Goal: Transaction & Acquisition: Book appointment/travel/reservation

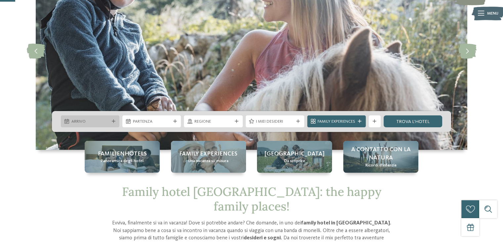
click at [117, 120] on div "Arrivo" at bounding box center [90, 121] width 59 height 12
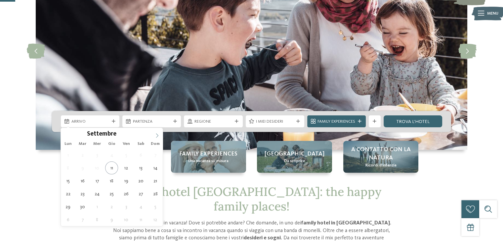
click at [156, 136] on icon at bounding box center [157, 135] width 5 height 5
type div "[DATE]"
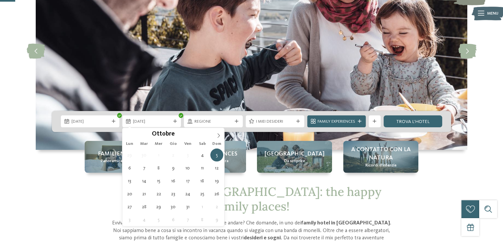
drag, startPoint x: 141, startPoint y: 156, endPoint x: 144, endPoint y: 154, distance: 3.8
type div "06.10.2025"
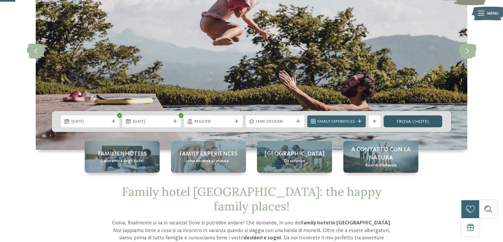
click at [414, 118] on link "trova l’hotel" at bounding box center [413, 121] width 59 height 12
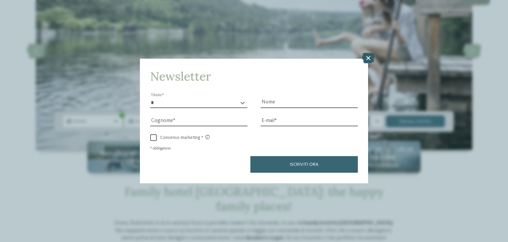
click at [364, 58] on icon at bounding box center [368, 58] width 13 height 11
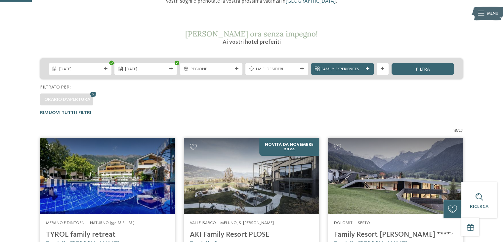
scroll to position [94, 0]
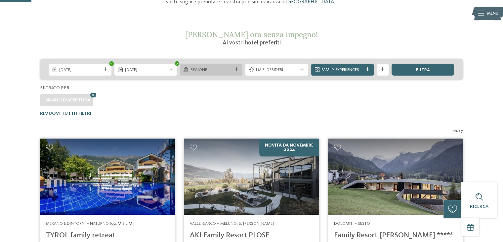
click at [220, 72] on span "Regione" at bounding box center [212, 70] width 42 height 6
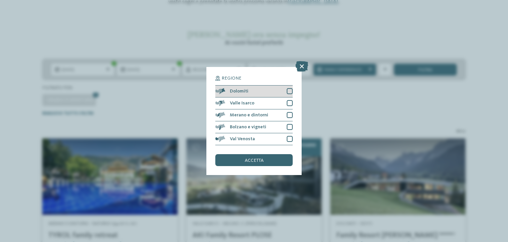
click at [292, 88] on div at bounding box center [290, 91] width 6 height 6
click at [266, 162] on div "accetta" at bounding box center [253, 160] width 77 height 12
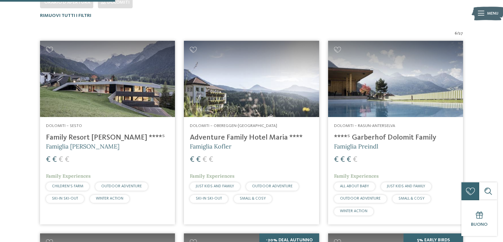
scroll to position [192, 0]
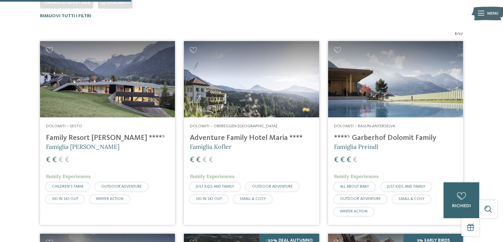
click at [129, 93] on img at bounding box center [107, 79] width 135 height 76
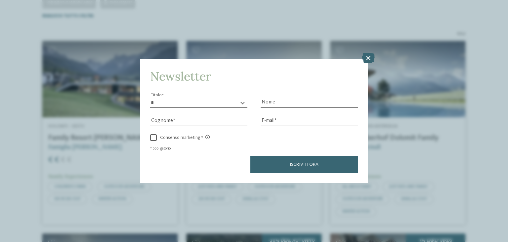
click at [364, 54] on icon at bounding box center [368, 58] width 13 height 11
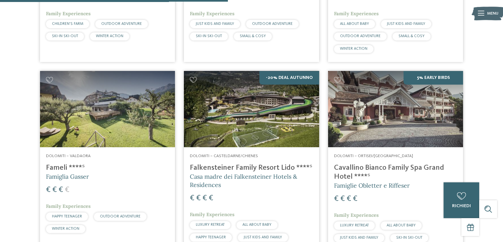
scroll to position [357, 0]
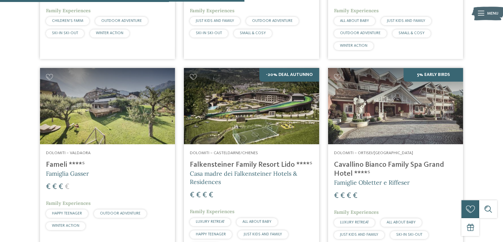
click at [285, 105] on img at bounding box center [251, 106] width 135 height 76
click at [198, 127] on img at bounding box center [251, 106] width 135 height 76
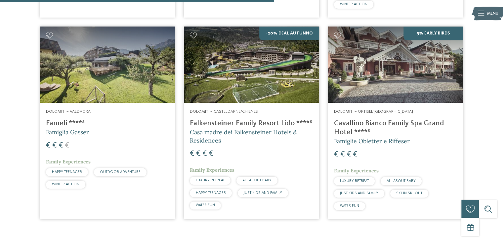
scroll to position [401, 0]
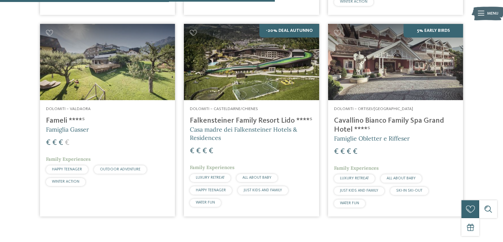
click at [415, 75] on img at bounding box center [395, 62] width 135 height 76
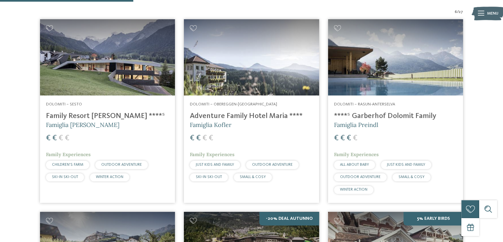
scroll to position [214, 0]
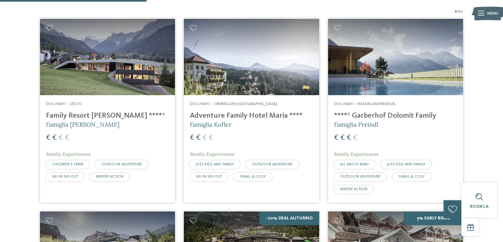
click at [242, 70] on img at bounding box center [251, 57] width 135 height 76
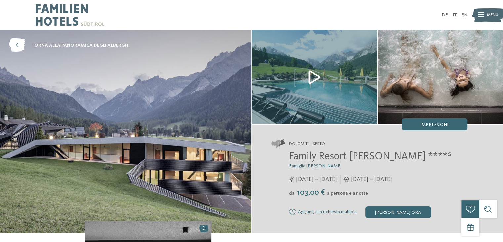
click at [223, 86] on img at bounding box center [126, 131] width 252 height 203
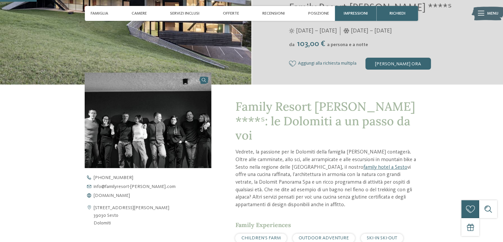
scroll to position [154, 0]
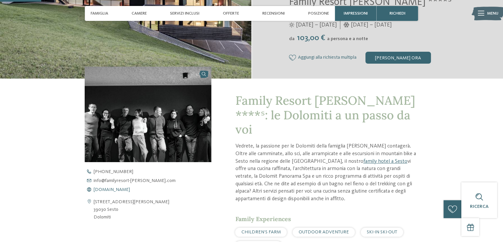
click at [102, 191] on span "www.familyresort-rainer.com" at bounding box center [112, 189] width 36 height 5
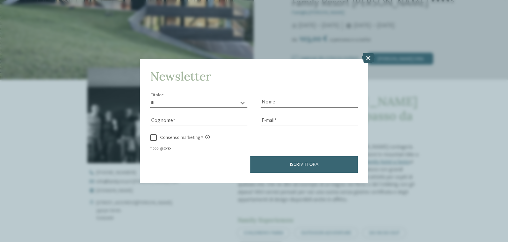
click at [362, 60] on icon at bounding box center [368, 58] width 13 height 11
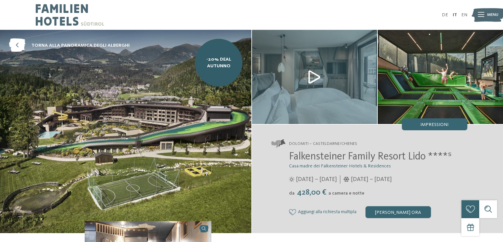
click at [215, 127] on img at bounding box center [126, 131] width 252 height 203
click at [311, 74] on img at bounding box center [314, 77] width 125 height 94
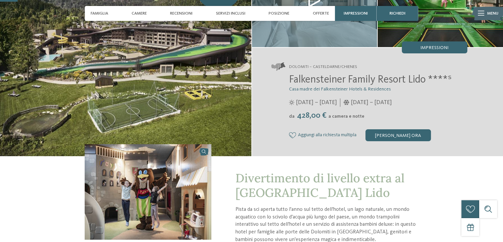
scroll to position [77, 0]
click at [317, 13] on span "Offerte" at bounding box center [321, 13] width 16 height 5
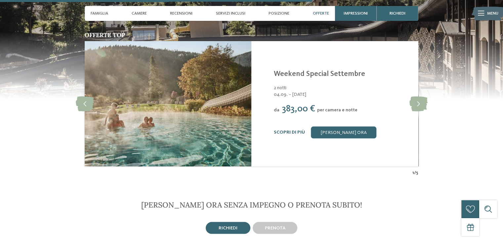
scroll to position [1285, 0]
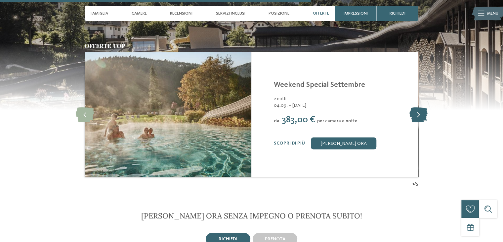
click at [418, 114] on icon at bounding box center [418, 114] width 18 height 15
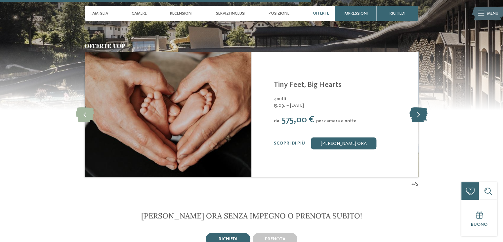
click at [417, 116] on icon at bounding box center [418, 114] width 18 height 15
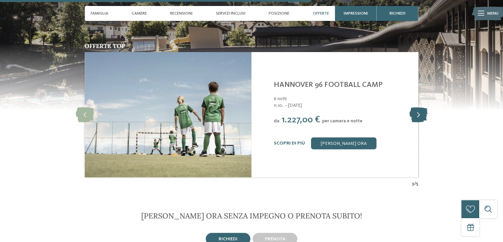
click at [417, 116] on icon at bounding box center [418, 114] width 18 height 15
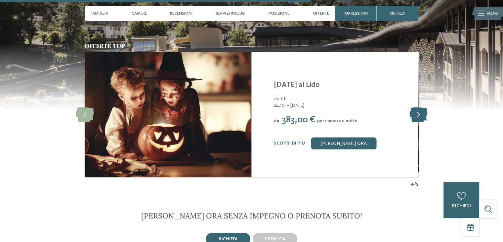
click at [417, 116] on icon at bounding box center [418, 114] width 18 height 15
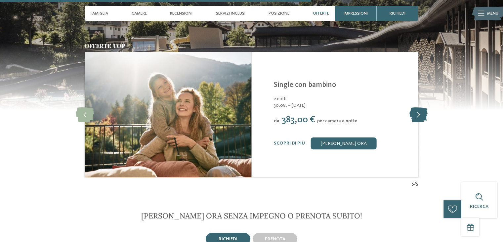
click at [417, 116] on icon at bounding box center [418, 114] width 18 height 15
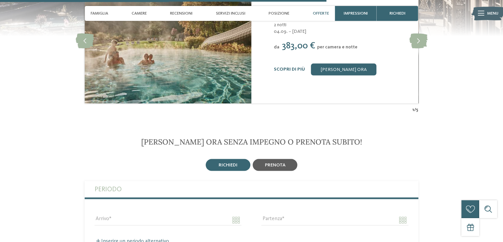
scroll to position [1363, 0]
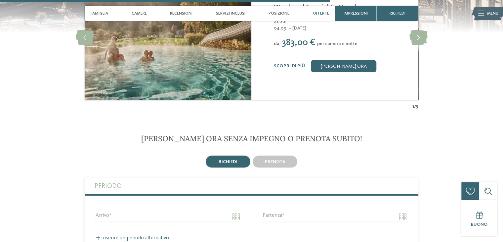
click at [239, 156] on div "richiedi" at bounding box center [228, 162] width 45 height 12
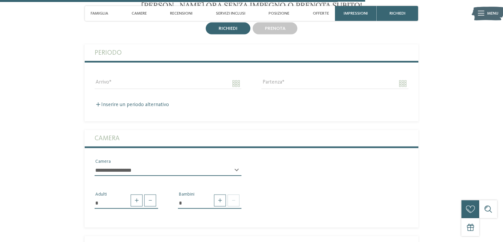
scroll to position [1495, 0]
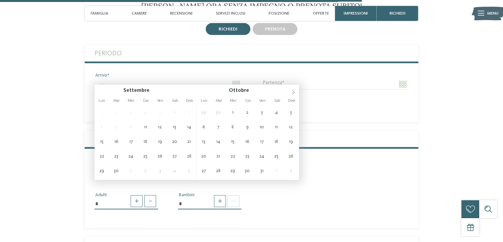
click at [233, 78] on input "Arrivo" at bounding box center [168, 83] width 147 height 11
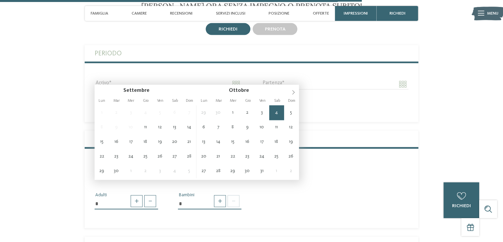
type input "**********"
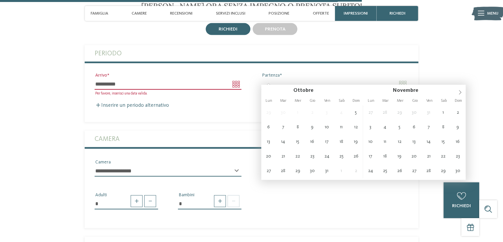
click at [277, 79] on input "Partenza" at bounding box center [335, 83] width 147 height 11
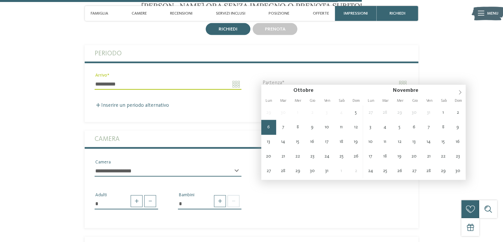
type input "**********"
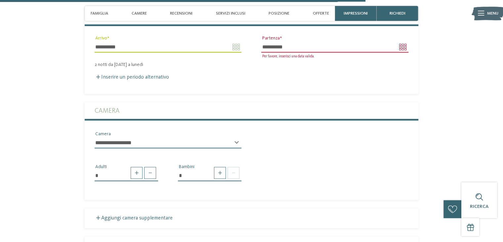
scroll to position [1550, 0]
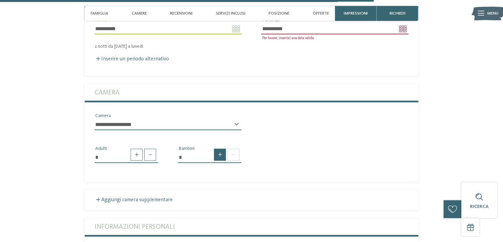
click at [220, 149] on span at bounding box center [220, 155] width 12 height 12
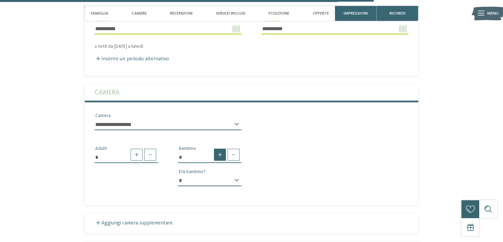
click at [220, 149] on span at bounding box center [220, 155] width 12 height 12
type input "*"
click at [234, 176] on select "* * * * * * * * * * * ** ** ** ** ** ** ** **" at bounding box center [210, 180] width 64 height 11
select select "*"
click at [178, 175] on select "* * * * * * * * * * * ** ** ** ** ** ** ** **" at bounding box center [210, 180] width 64 height 11
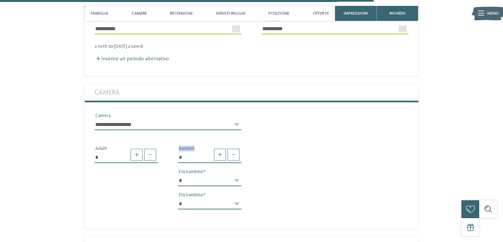
click at [236, 198] on div "* * * * * * * * * * * ** ** ** ** ** ** ** ** Età bambino" at bounding box center [210, 206] width 64 height 17
select select "**"
click at [178, 198] on select "* * * * * * * * * * * ** ** ** ** ** ** ** **" at bounding box center [210, 203] width 64 height 11
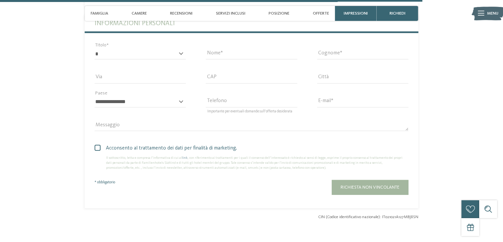
scroll to position [1826, 0]
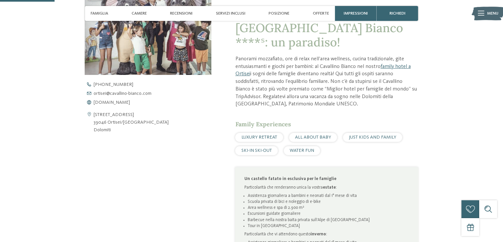
scroll to position [265, 0]
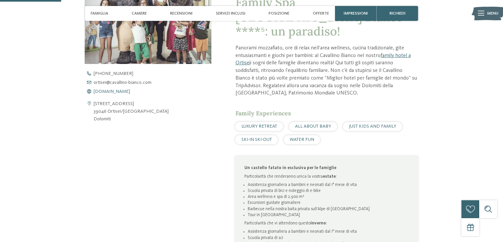
click at [126, 91] on span "www.cavallino-bianco.com" at bounding box center [112, 91] width 36 height 5
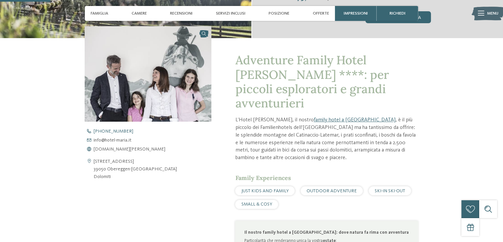
scroll to position [199, 0]
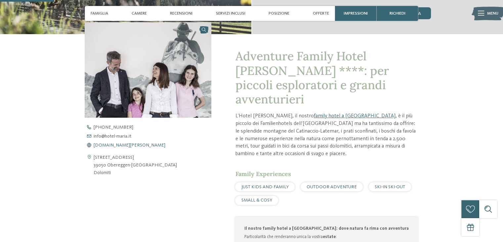
click at [123, 144] on span "[DOMAIN_NAME][PERSON_NAME]" at bounding box center [130, 145] width 72 height 5
